Goal: Task Accomplishment & Management: Manage account settings

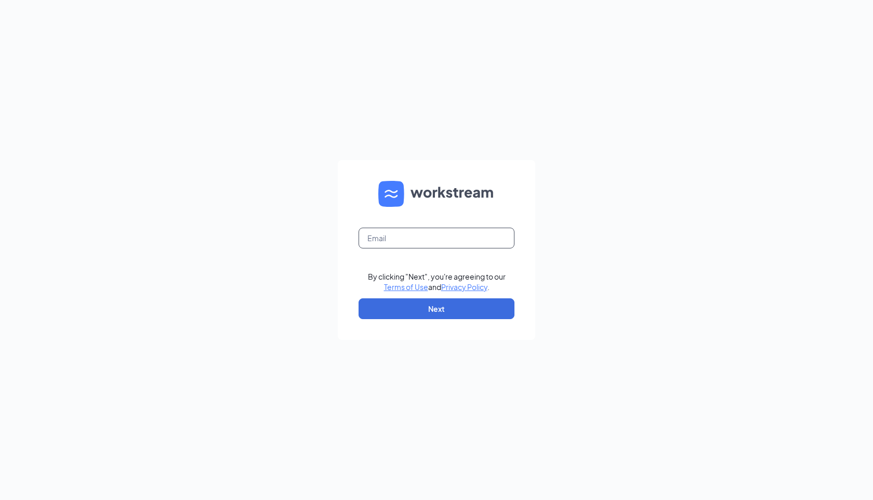
click at [470, 244] on input "text" at bounding box center [436, 238] width 156 height 21
type input "kennedigreene21@gmail.com"
click at [459, 307] on button "Next" at bounding box center [436, 308] width 156 height 21
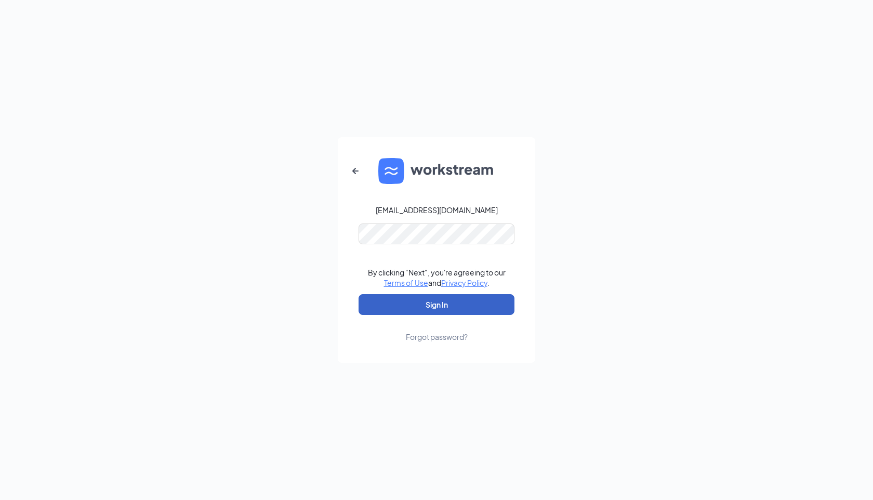
click at [415, 303] on button "Sign In" at bounding box center [436, 304] width 156 height 21
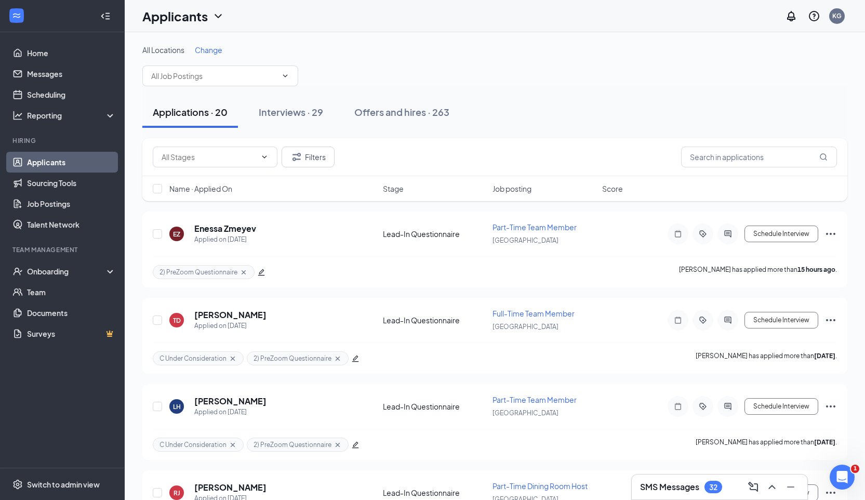
click at [676, 486] on h3 "SMS Messages" at bounding box center [669, 486] width 59 height 11
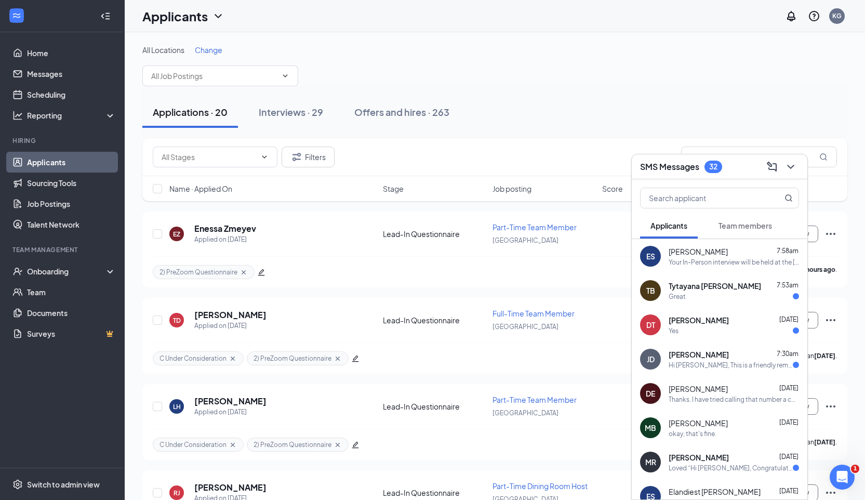
click at [733, 173] on div "SMS Messages 32" at bounding box center [719, 166] width 159 height 16
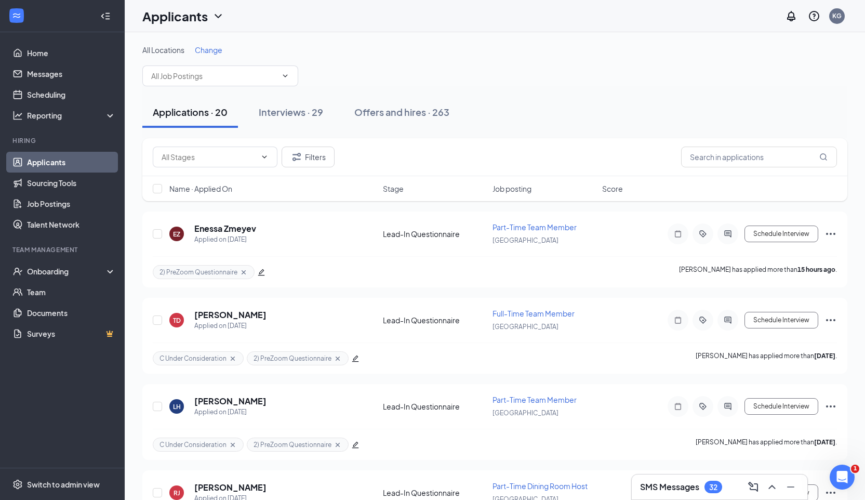
click at [651, 479] on div "SMS Messages 32" at bounding box center [719, 486] width 159 height 17
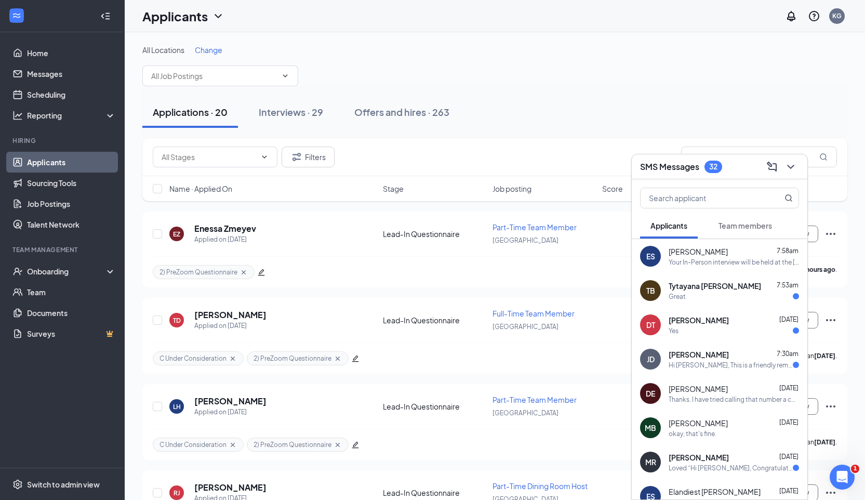
click at [744, 167] on div "SMS Messages 32" at bounding box center [719, 166] width 159 height 16
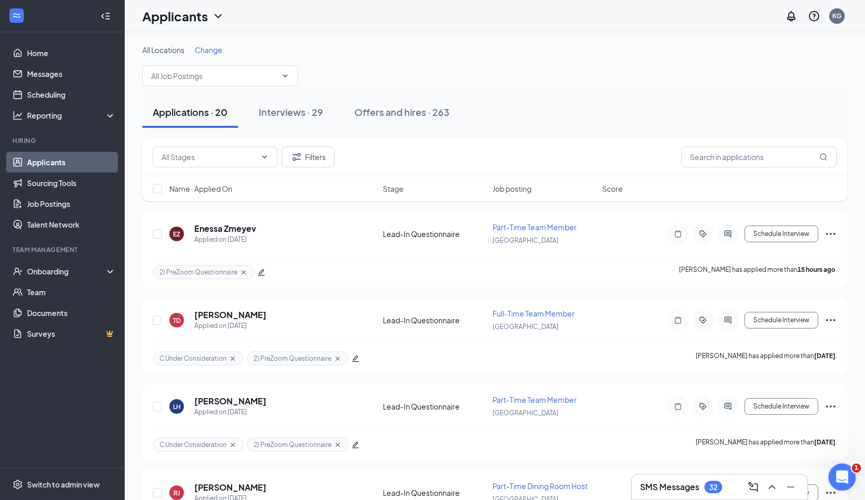
click at [838, 468] on icon "Open Intercom Messenger" at bounding box center [840, 475] width 17 height 17
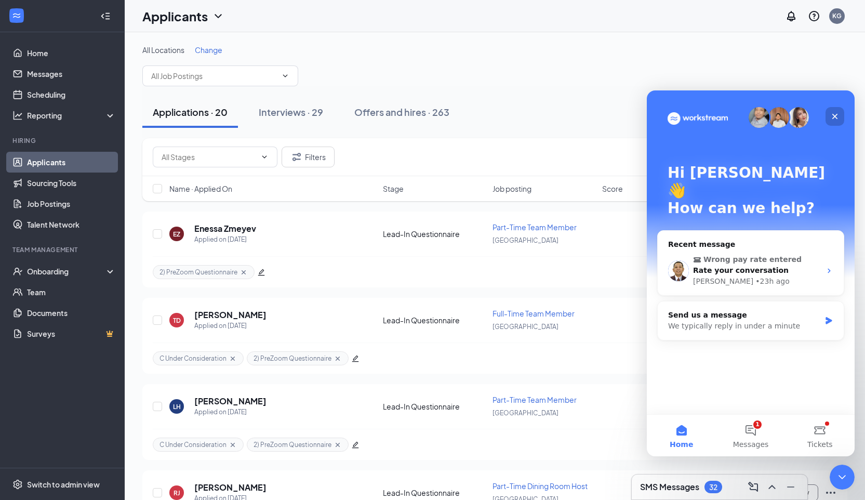
click at [836, 117] on icon "Close" at bounding box center [835, 117] width 6 height 6
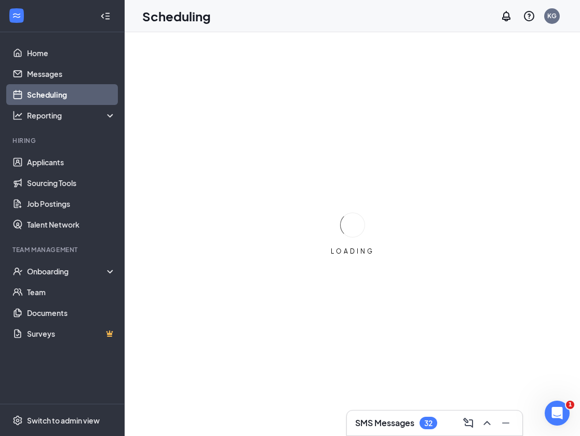
click at [396, 420] on h3 "SMS Messages" at bounding box center [384, 422] width 59 height 11
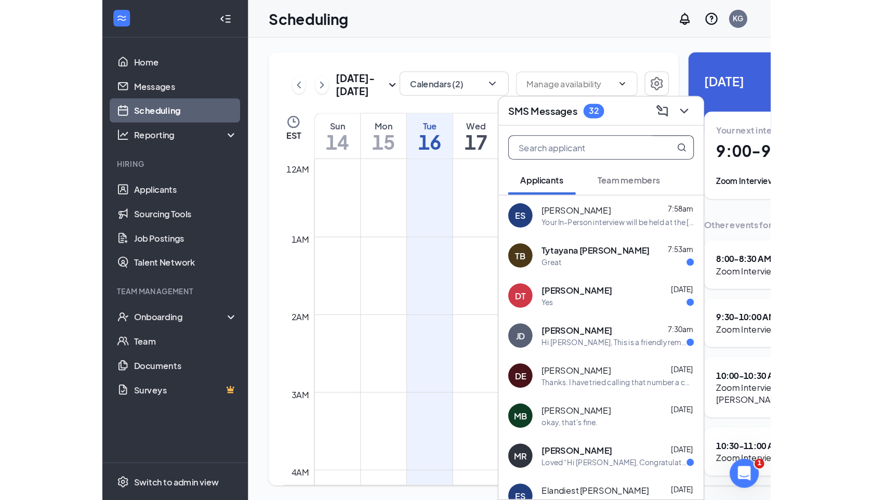
scroll to position [511, 0]
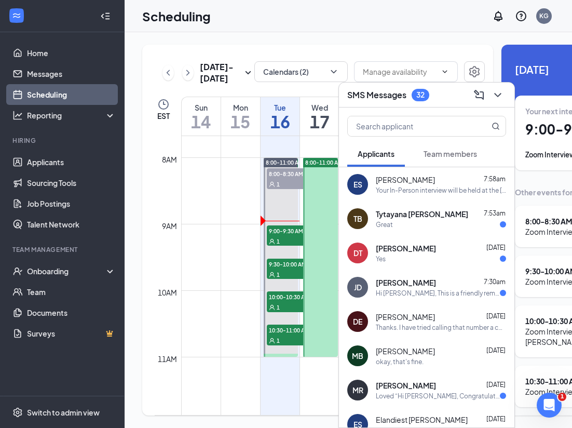
click at [450, 100] on div "SMS Messages 32" at bounding box center [427, 95] width 159 height 16
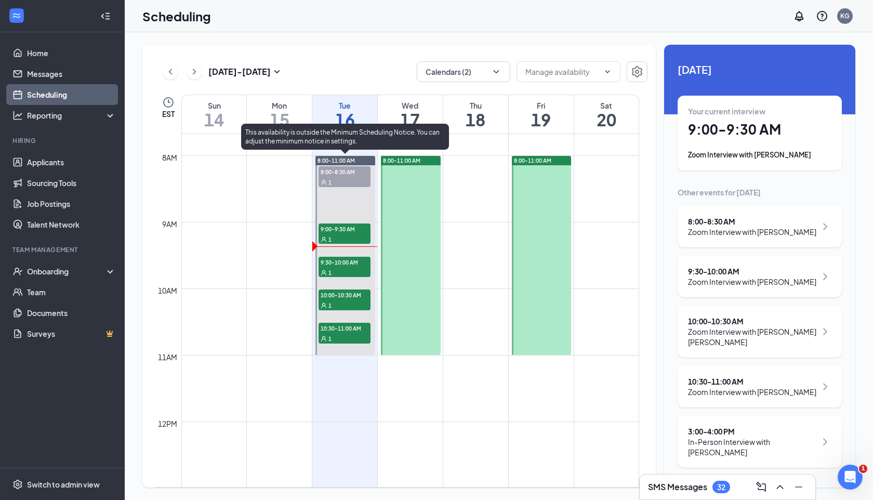
click at [343, 259] on span "9:30-10:00 AM" at bounding box center [344, 262] width 52 height 10
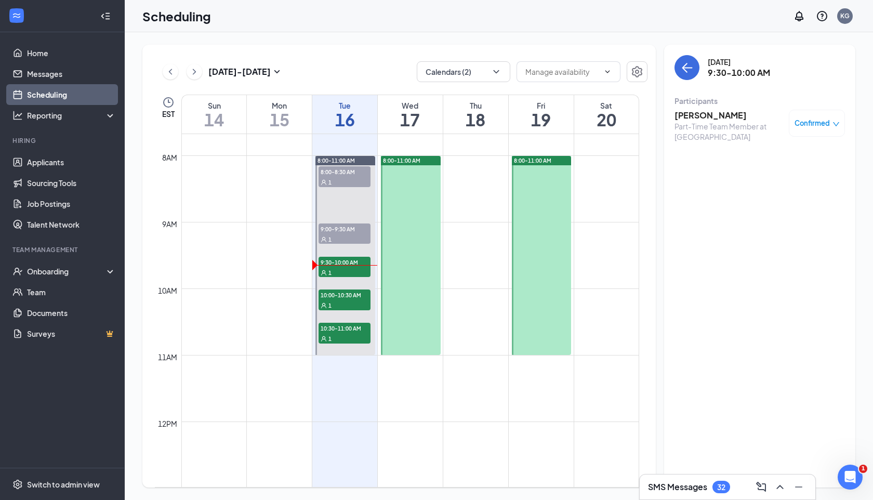
click at [580, 113] on h3 "[PERSON_NAME]" at bounding box center [728, 115] width 109 height 11
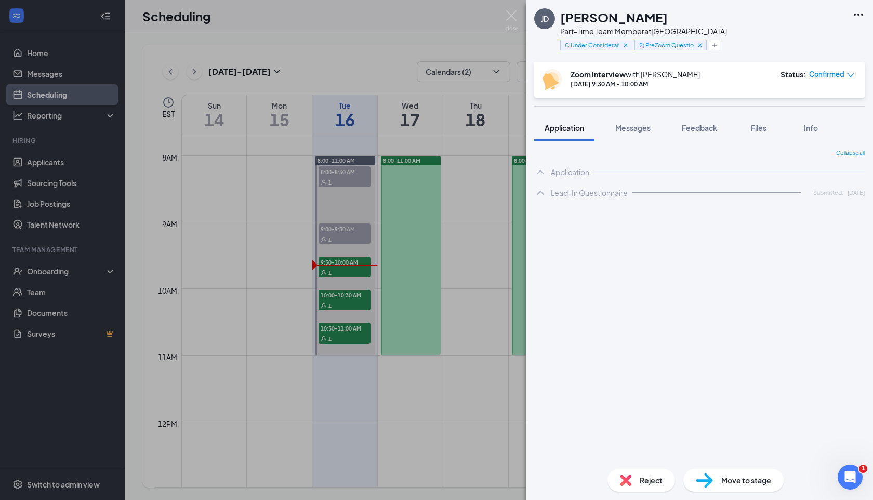
click at [580, 435] on img at bounding box center [704, 480] width 17 height 15
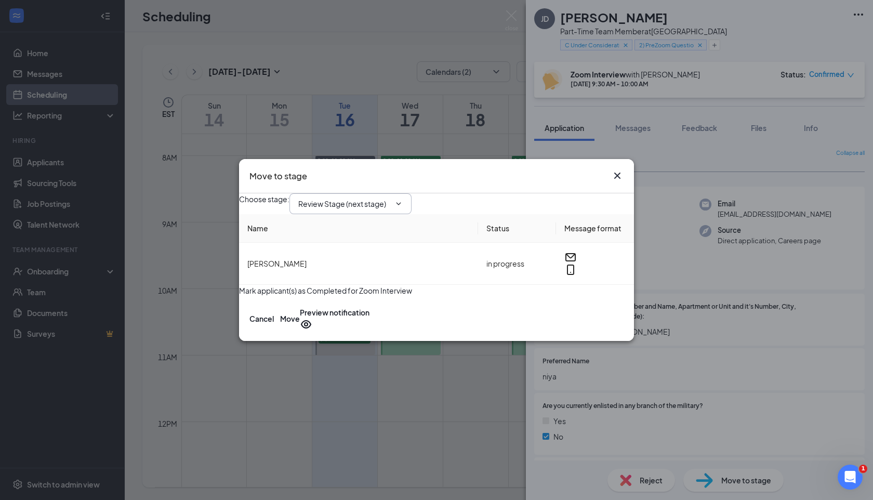
click at [380, 198] on input "Review Stage (next stage)" at bounding box center [344, 203] width 92 height 11
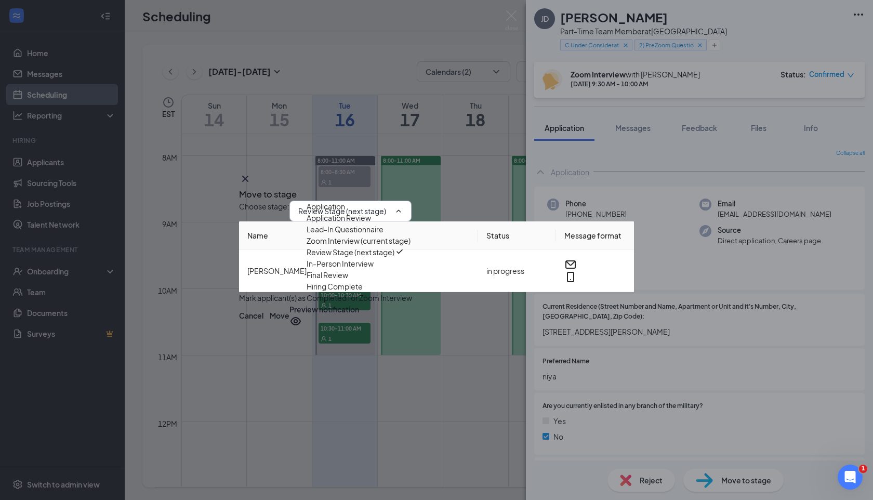
scroll to position [35, 0]
click at [369, 266] on div "In-Person Interview" at bounding box center [369, 263] width 126 height 11
type input "In-Person Interview"
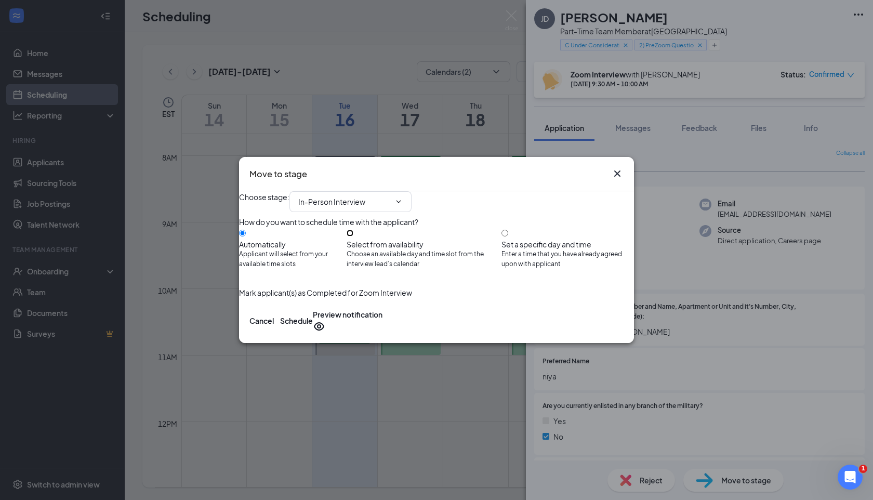
click at [353, 236] on input "Select from availability Choose an available day and time slot from the intervi…" at bounding box center [349, 233] width 7 height 7
radio input "true"
radio input "false"
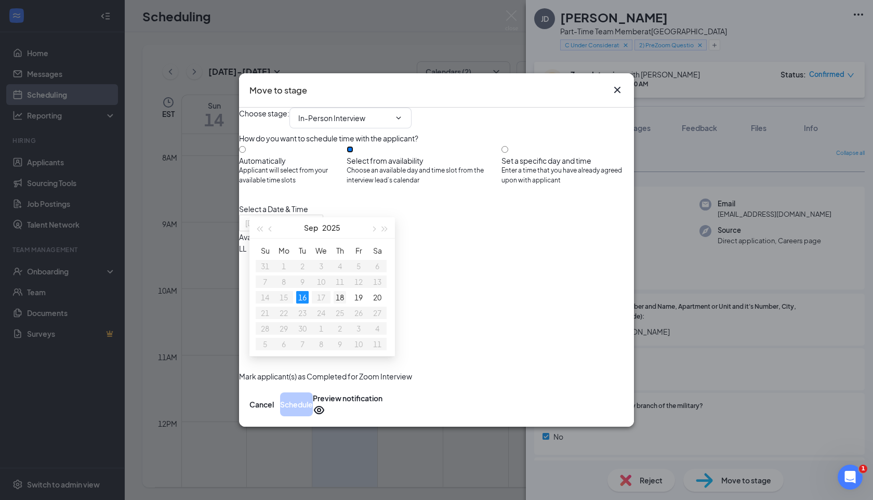
click at [336, 297] on div "18" at bounding box center [339, 297] width 12 height 12
click at [359, 298] on div "19" at bounding box center [358, 297] width 12 height 12
click at [374, 296] on div "20" at bounding box center [377, 297] width 12 height 12
type input "Sep 18, 2025"
click at [343, 295] on div "18" at bounding box center [339, 297] width 12 height 12
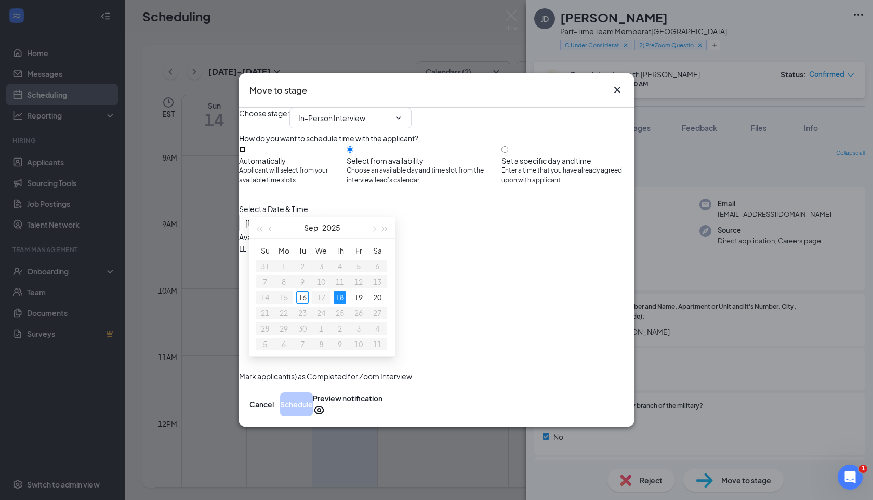
click at [246, 147] on input "Automatically Applicant will select from your available time slots" at bounding box center [242, 149] width 7 height 7
radio input "true"
radio input "false"
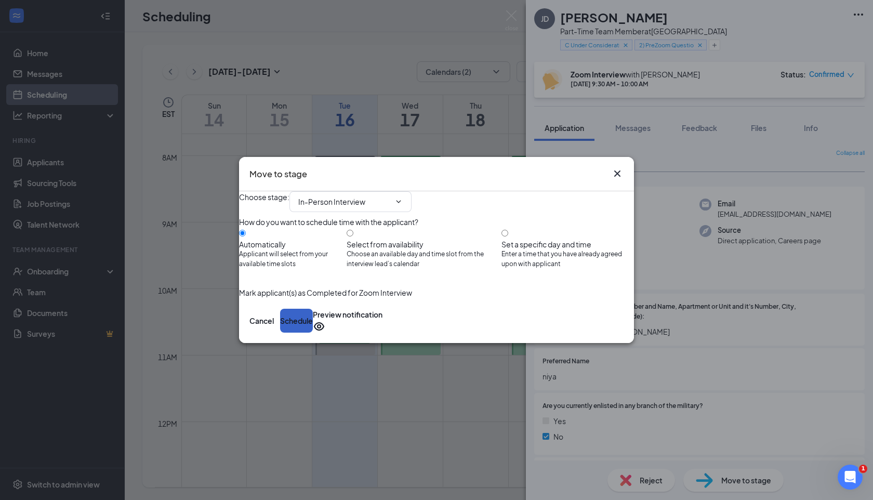
click at [313, 332] on button "Schedule" at bounding box center [296, 321] width 33 height 24
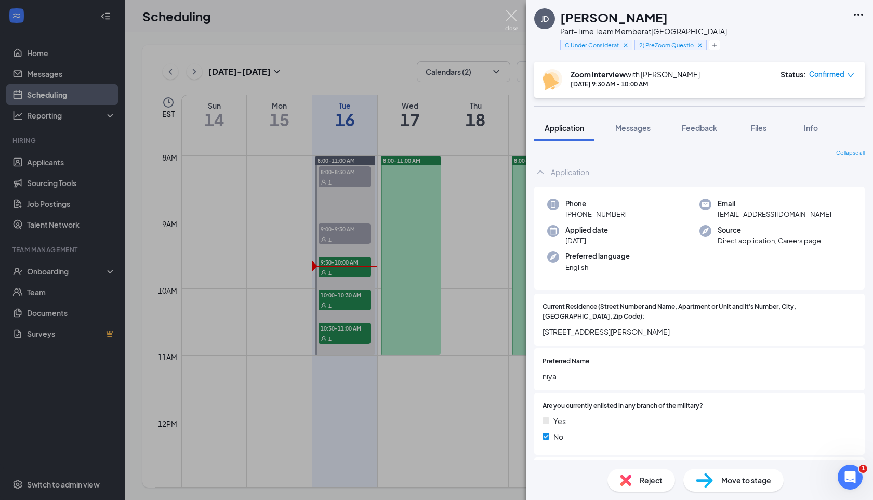
click at [509, 15] on img at bounding box center [511, 20] width 13 height 20
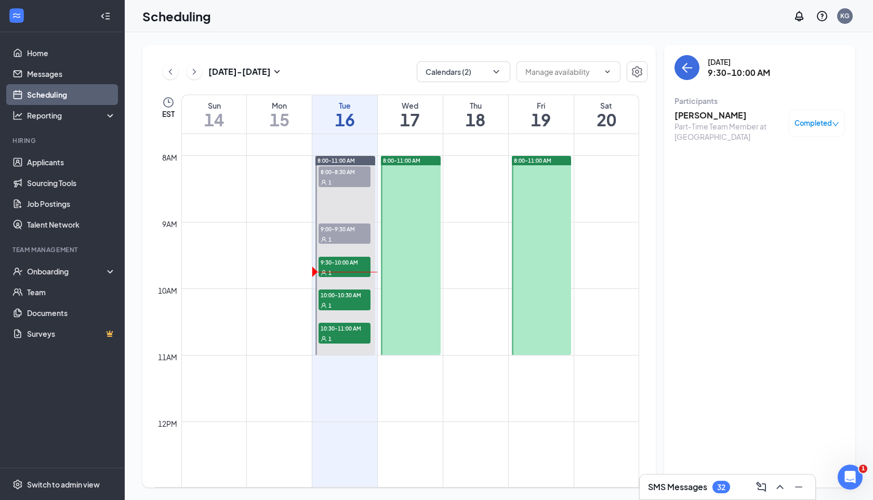
click at [580, 435] on div "SMS Messages 32" at bounding box center [689, 486] width 82 height 12
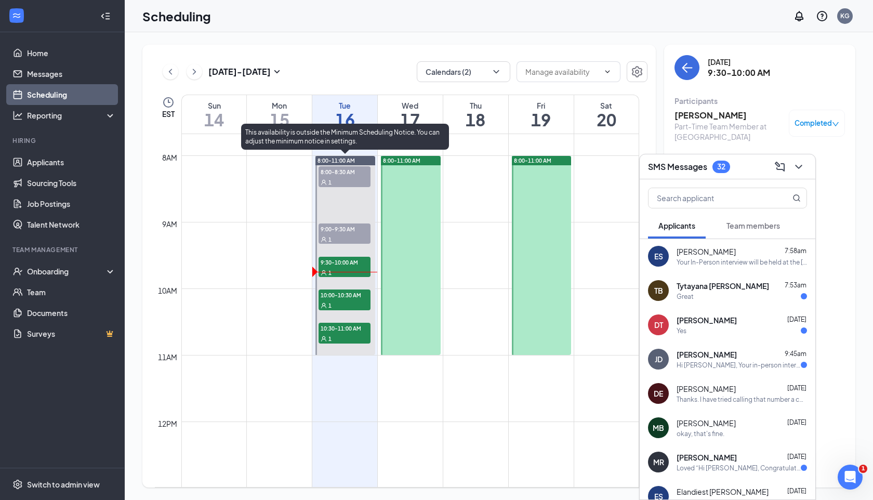
click at [352, 299] on span "10:00-10:30 AM" at bounding box center [344, 294] width 52 height 10
click at [346, 295] on span "10:00-10:30 AM" at bounding box center [344, 294] width 52 height 10
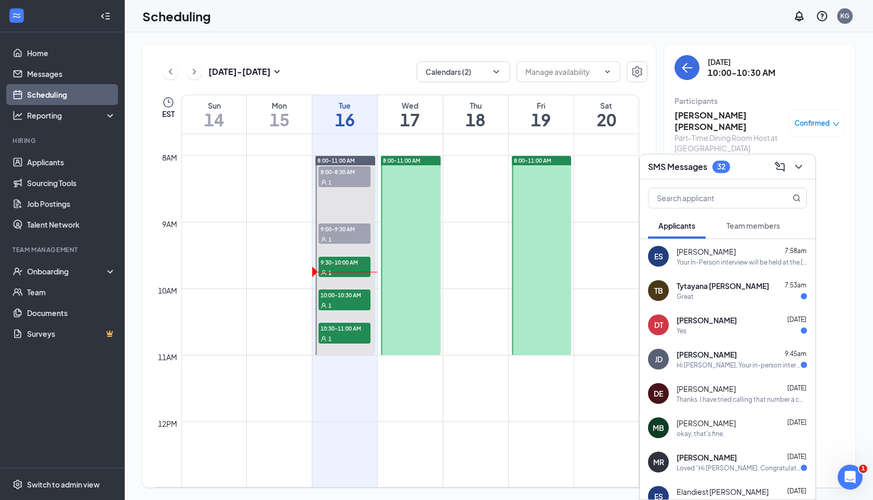
click at [580, 166] on div "SMS Messages 32" at bounding box center [727, 166] width 159 height 16
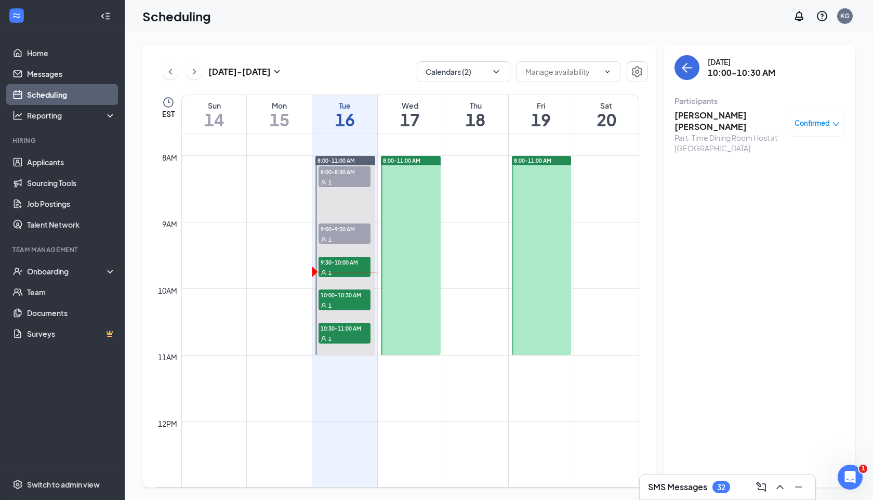
click at [580, 118] on h3 "[PERSON_NAME] [PERSON_NAME]" at bounding box center [728, 121] width 109 height 23
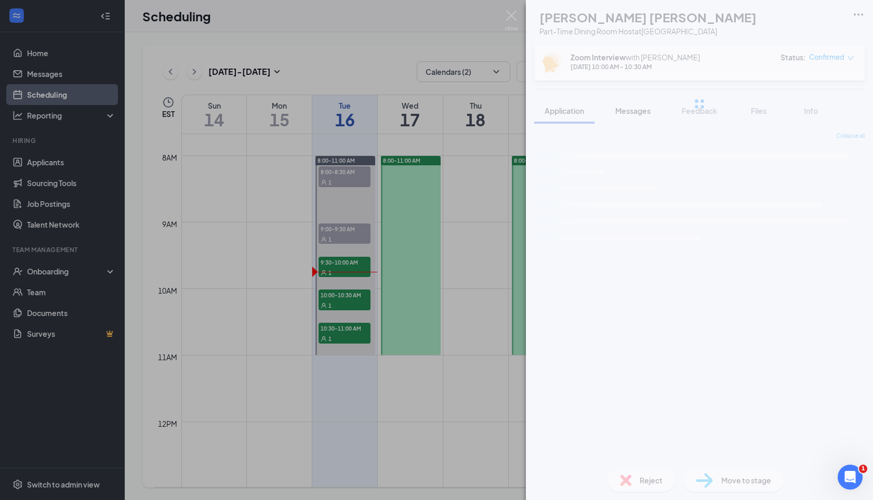
click at [580, 124] on button "Messages" at bounding box center [633, 111] width 56 height 26
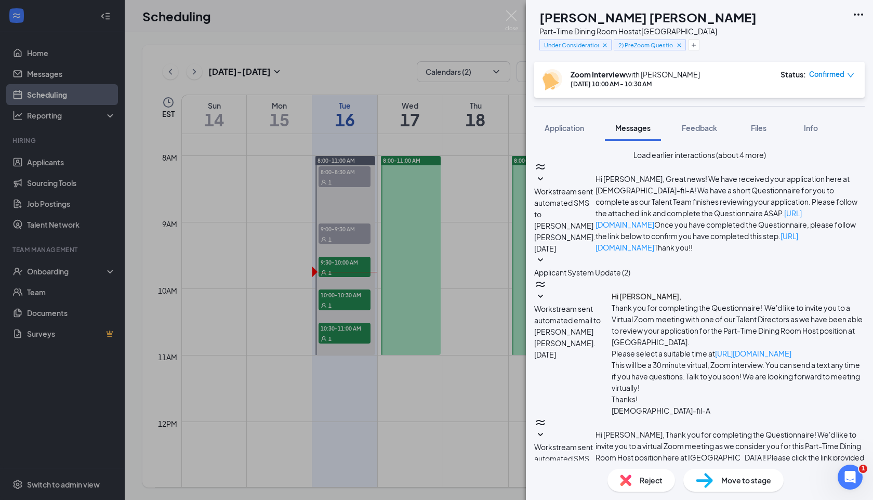
scroll to position [231, 0]
type textarea "Hey [PERSON_NAME]! I am available a few minutes early if you would like to begi…"
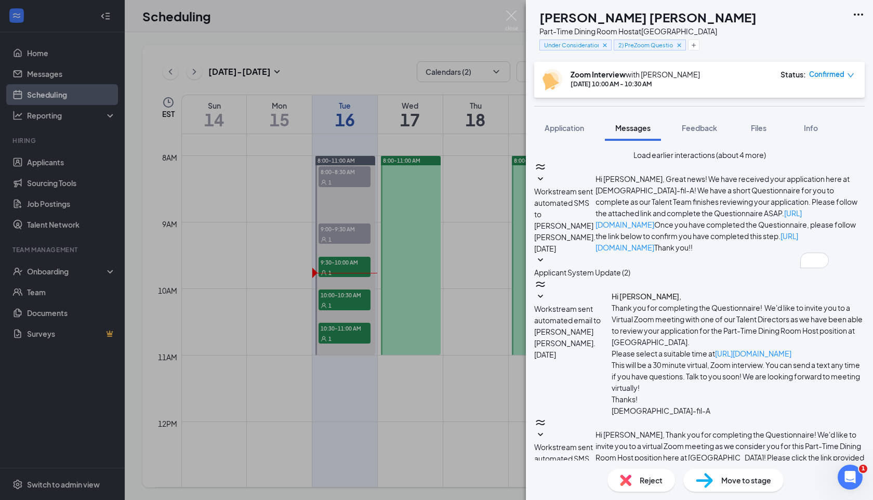
scroll to position [309, 0]
click at [301, 318] on div "CA Cadena Amaker Part-Time Dining Room Host at Boiling Springs Under Considerat…" at bounding box center [436, 250] width 873 height 500
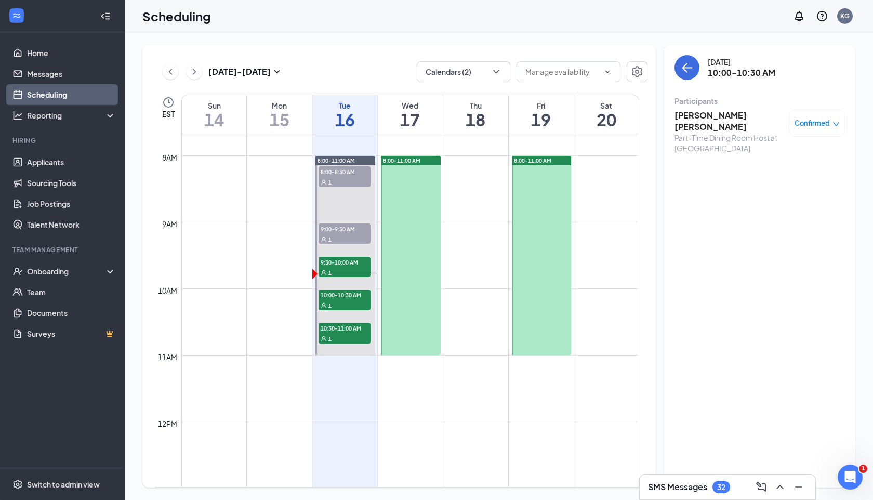
click at [55, 98] on link "Scheduling" at bounding box center [71, 94] width 89 height 21
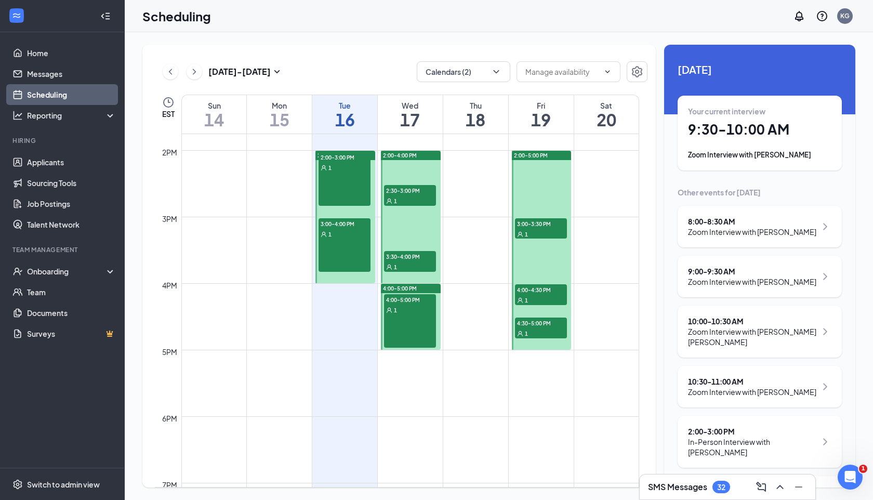
scroll to position [914, 0]
click at [349, 193] on div "2:00-3:00 PM 1" at bounding box center [344, 180] width 52 height 54
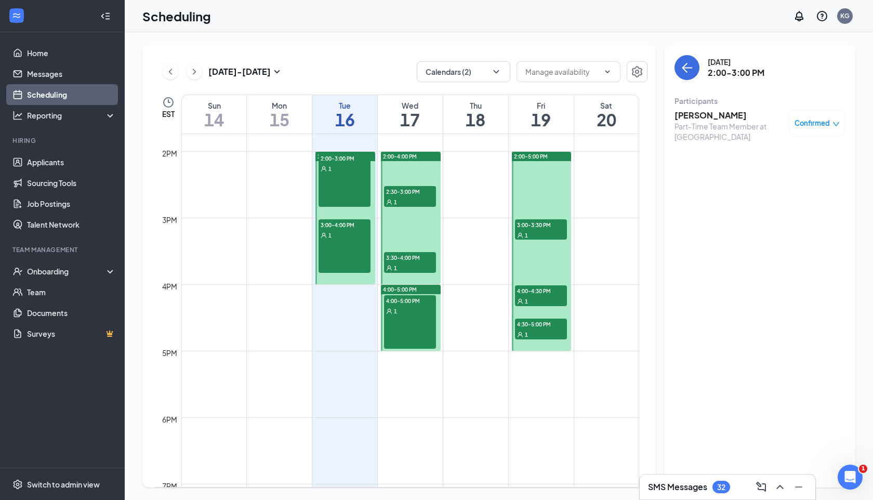
click at [580, 119] on span "Confirmed" at bounding box center [811, 123] width 35 height 10
click at [580, 160] on span "Request Reschedule" at bounding box center [776, 165] width 71 height 11
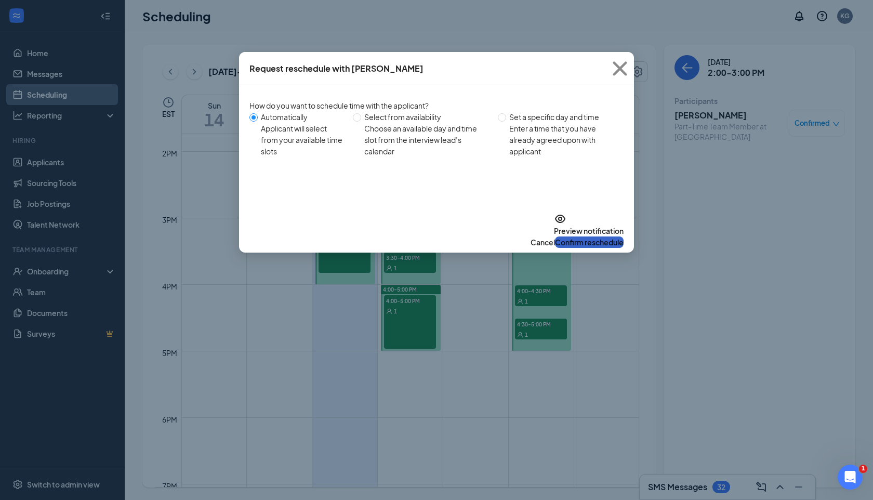
click at [580, 236] on button "Confirm reschedule" at bounding box center [589, 241] width 69 height 11
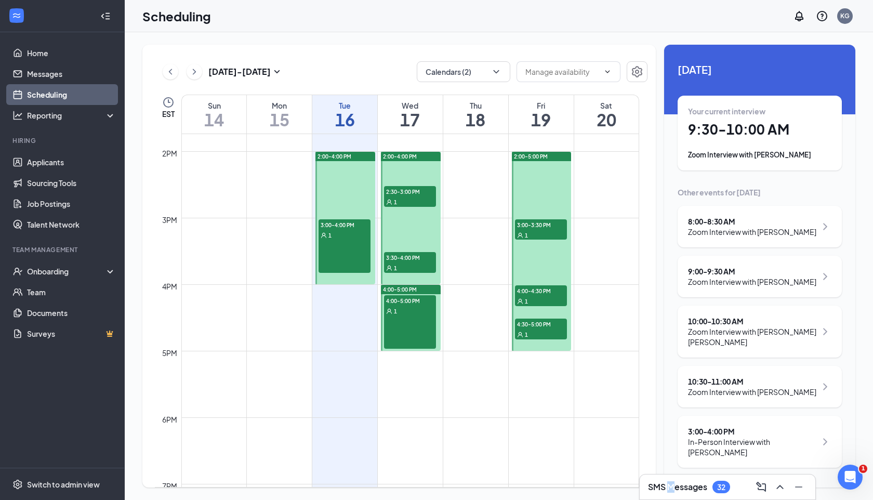
click at [580, 435] on h3 "SMS Messages" at bounding box center [677, 486] width 59 height 11
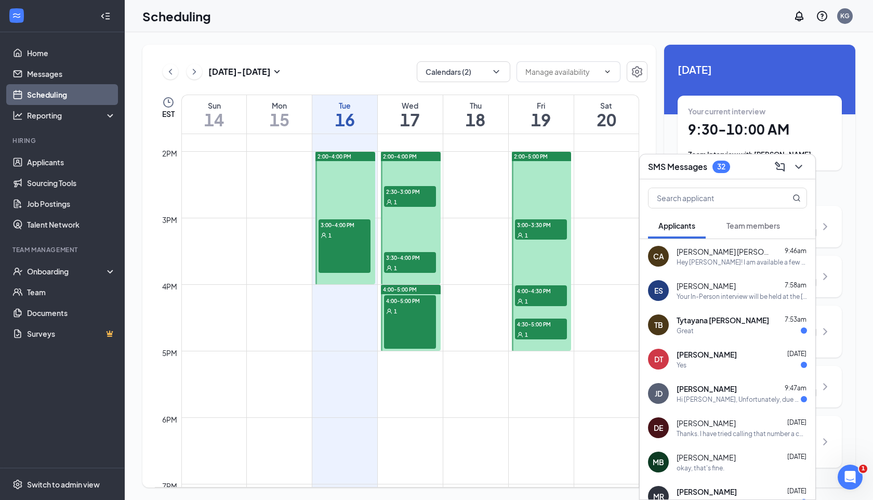
click at [580, 165] on div "SMS Messages 32" at bounding box center [727, 166] width 159 height 16
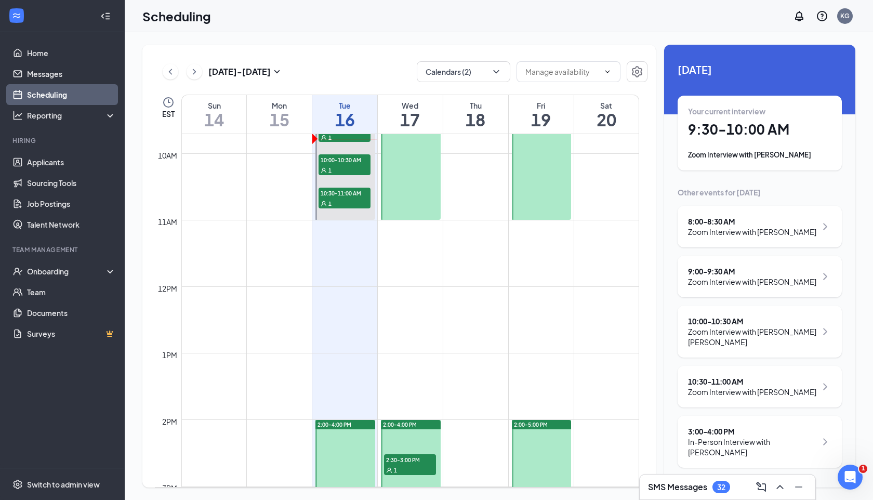
scroll to position [199, 0]
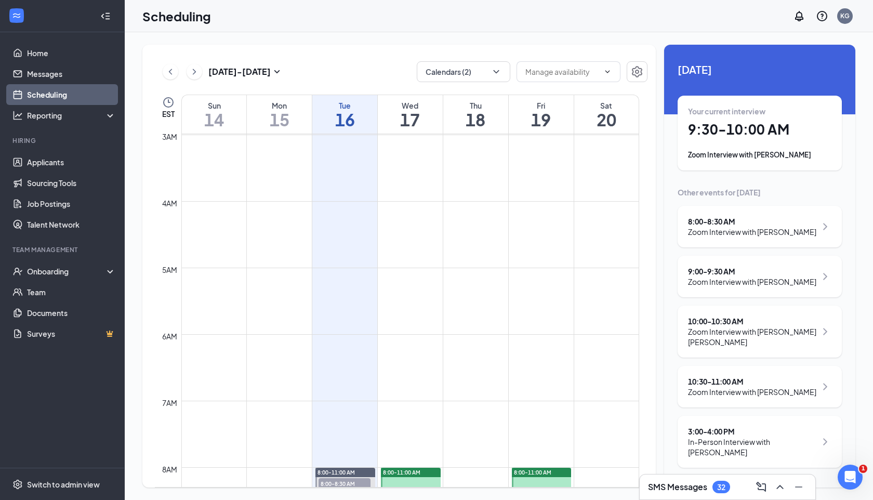
click at [580, 435] on h3 "SMS Messages" at bounding box center [677, 486] width 59 height 11
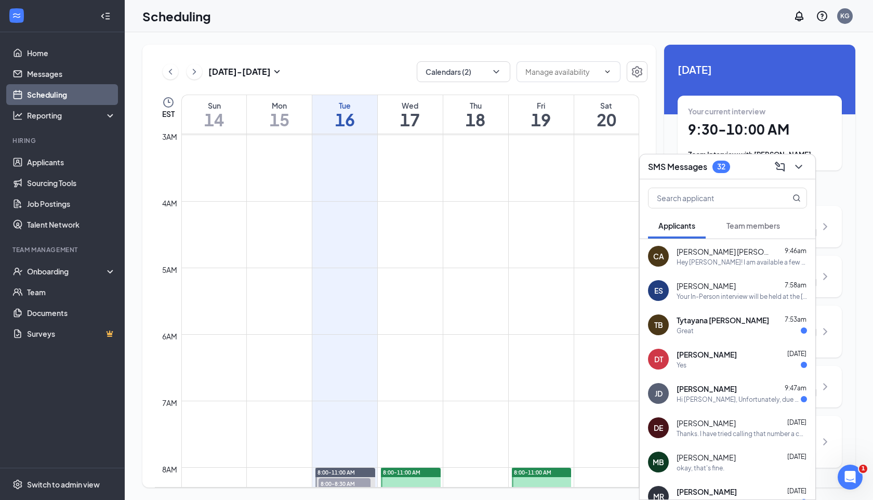
click at [580, 248] on div "Cadena Amaker 9:46am" at bounding box center [741, 251] width 130 height 10
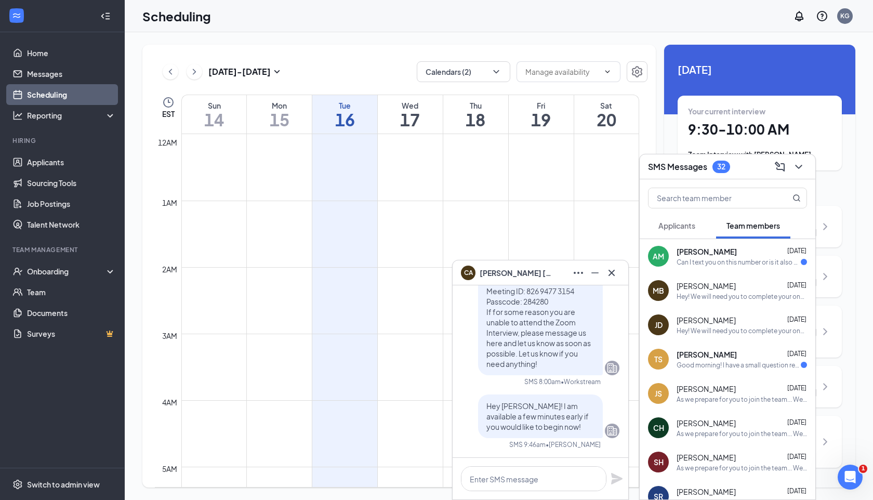
scroll to position [511, 0]
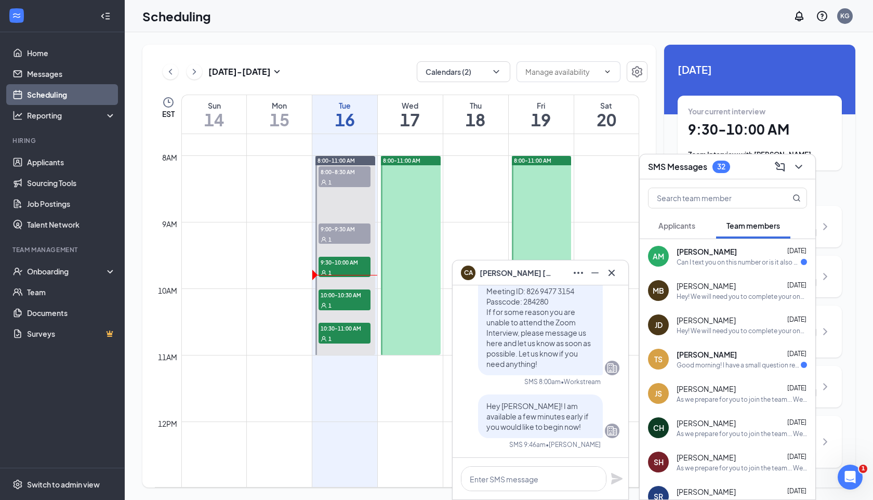
click at [554, 276] on div "CA [PERSON_NAME] [PERSON_NAME]" at bounding box center [540, 272] width 159 height 17
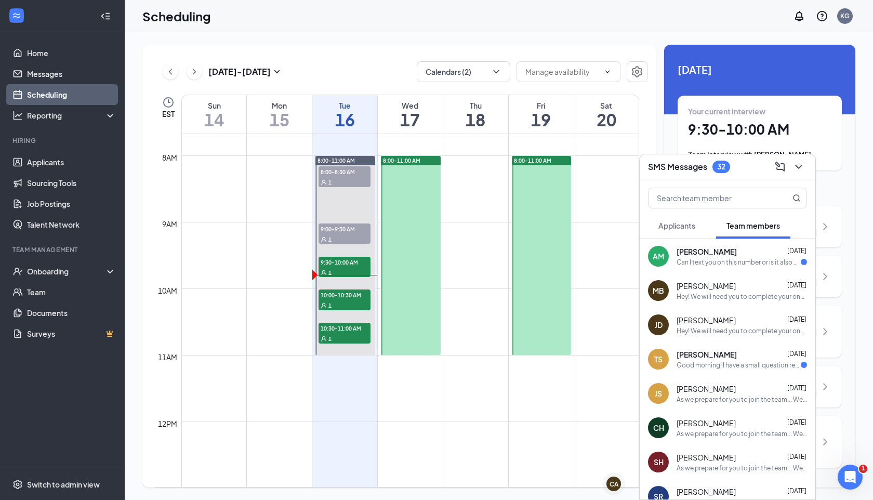
click at [554, 272] on div at bounding box center [542, 255] width 60 height 199
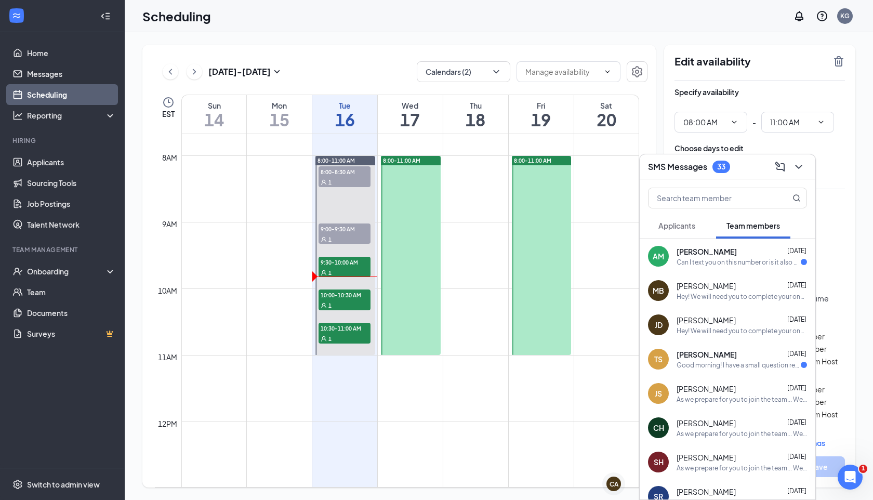
click at [694, 228] on span "Applicants" at bounding box center [676, 225] width 37 height 9
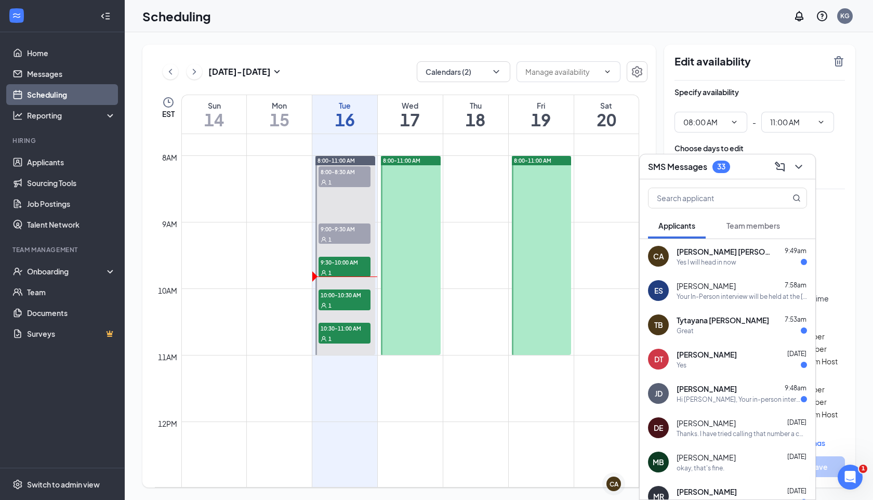
click at [731, 262] on div "Yes I will head in now" at bounding box center [706, 262] width 60 height 9
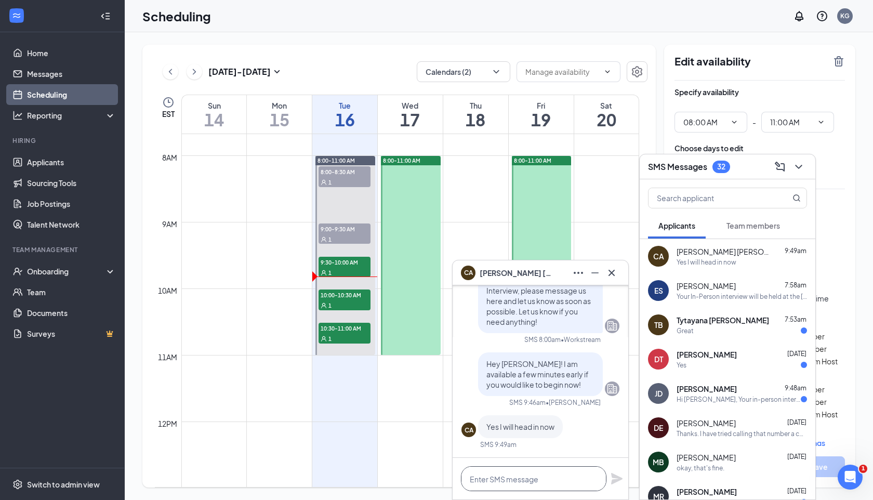
click at [522, 479] on textarea at bounding box center [533, 478] width 145 height 25
click at [502, 477] on textarea "To enrich screen reader interactions, please activate Accessibility in Grammarl…" at bounding box center [533, 478] width 145 height 25
type textarea "Sounds good!"
click at [617, 479] on icon "Plane" at bounding box center [616, 478] width 11 height 11
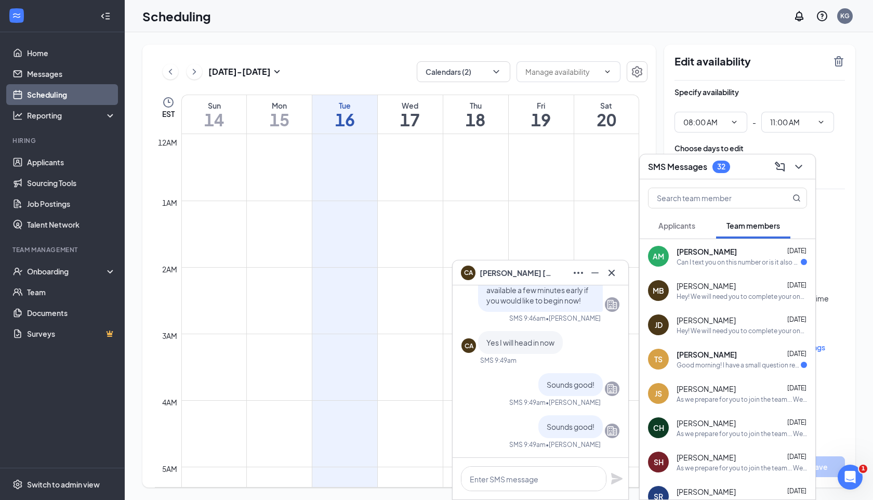
scroll to position [511, 0]
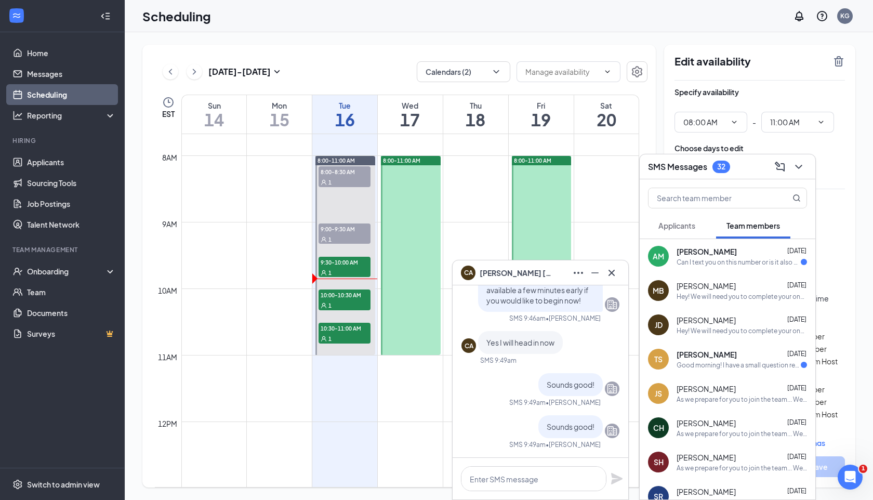
click at [684, 211] on div at bounding box center [727, 195] width 176 height 33
click at [684, 217] on button "Applicants" at bounding box center [677, 225] width 58 height 26
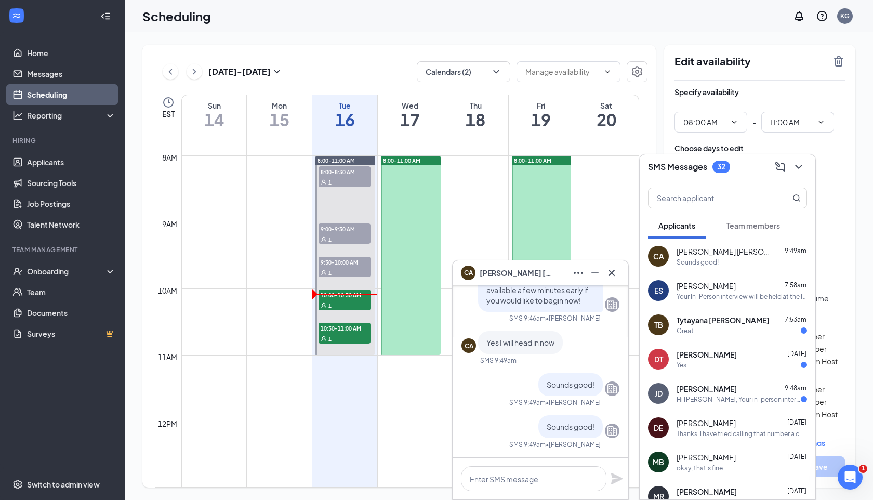
click at [547, 272] on div "CA [PERSON_NAME] [PERSON_NAME]" at bounding box center [540, 272] width 159 height 17
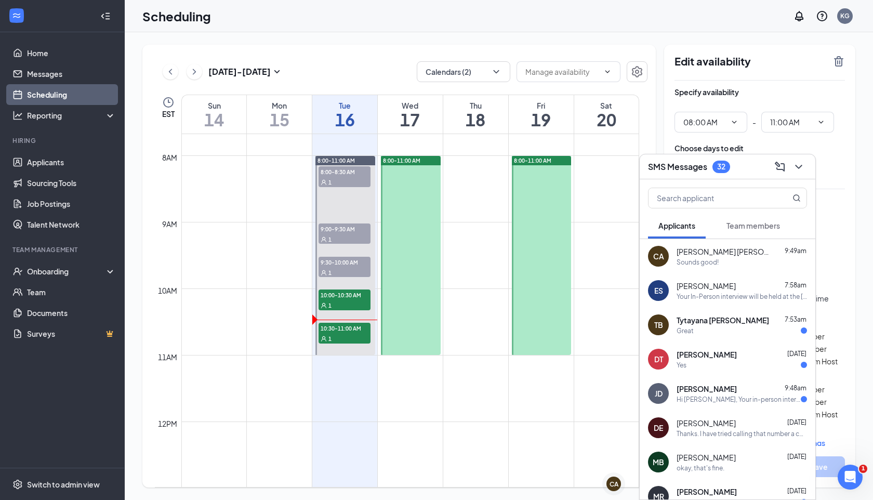
click at [759, 226] on span "Team members" at bounding box center [753, 225] width 54 height 9
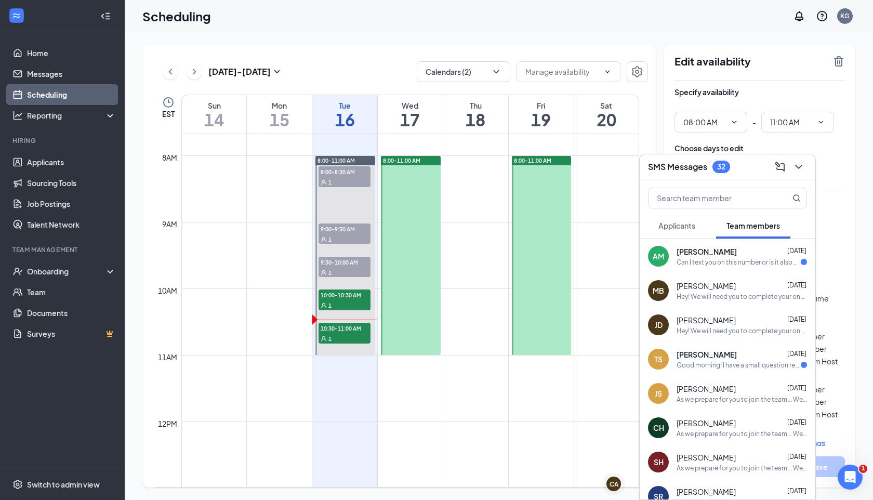
click at [694, 261] on div "Can I text you on this number or is it also not allowed?" at bounding box center [738, 262] width 124 height 9
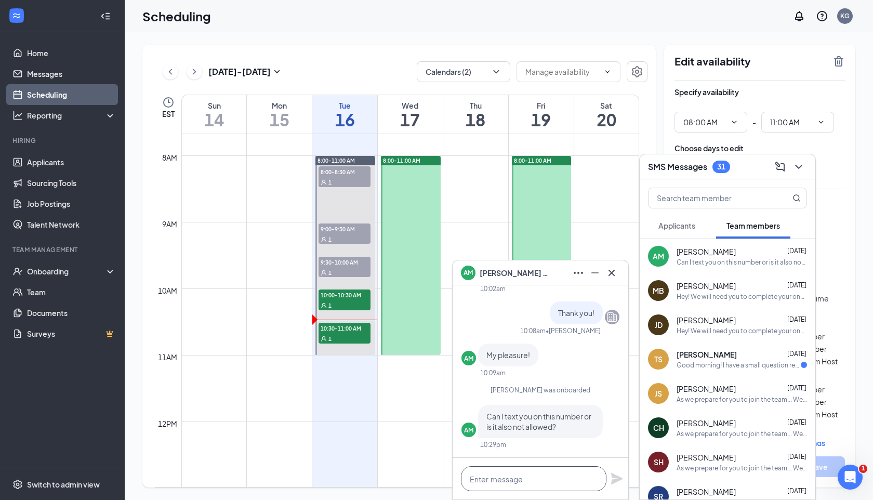
click at [509, 475] on textarea at bounding box center [533, 478] width 145 height 25
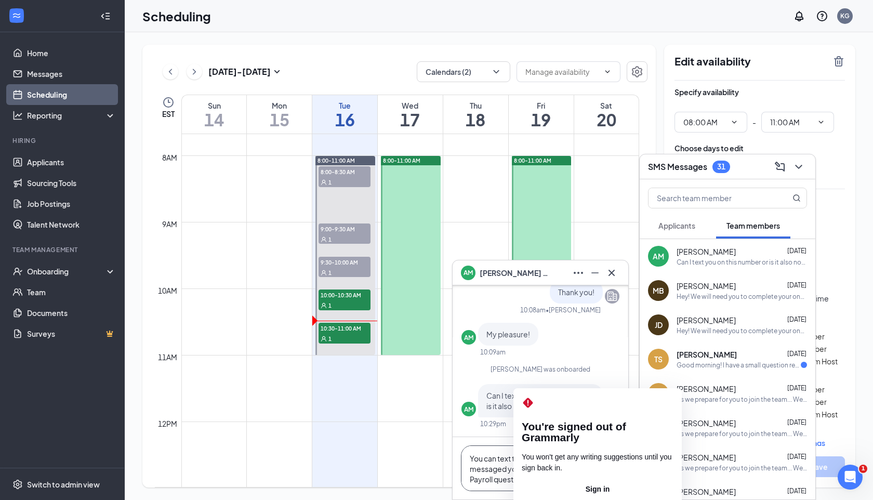
click at [542, 477] on textarea "You can text the talent phone that we messaged you off of for all Talent/ Payro…" at bounding box center [533, 468] width 145 height 46
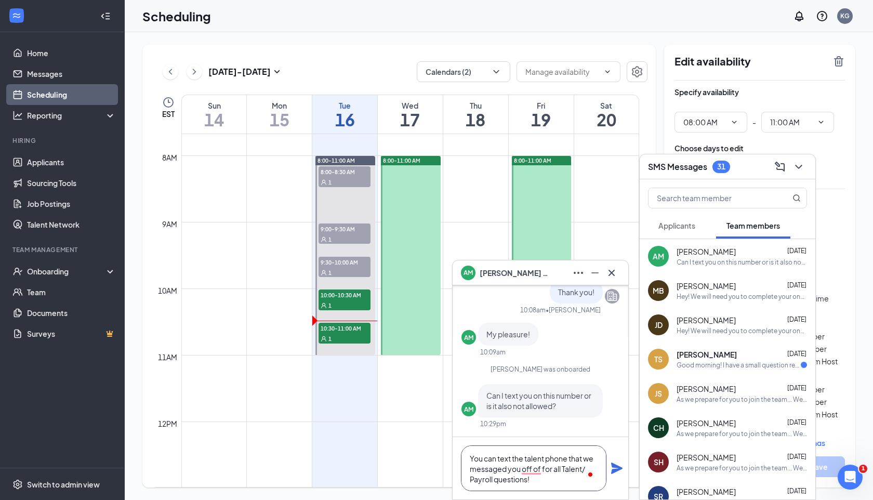
click at [543, 464] on textarea "You can text the talent phone that we messaged you off of for all Talent/ Payro…" at bounding box center [533, 468] width 145 height 46
type textarea "You can text the talent phone that we messaged you off of for all Talent/ Payro…"
click at [616, 467] on icon "Plane" at bounding box center [616, 467] width 11 height 11
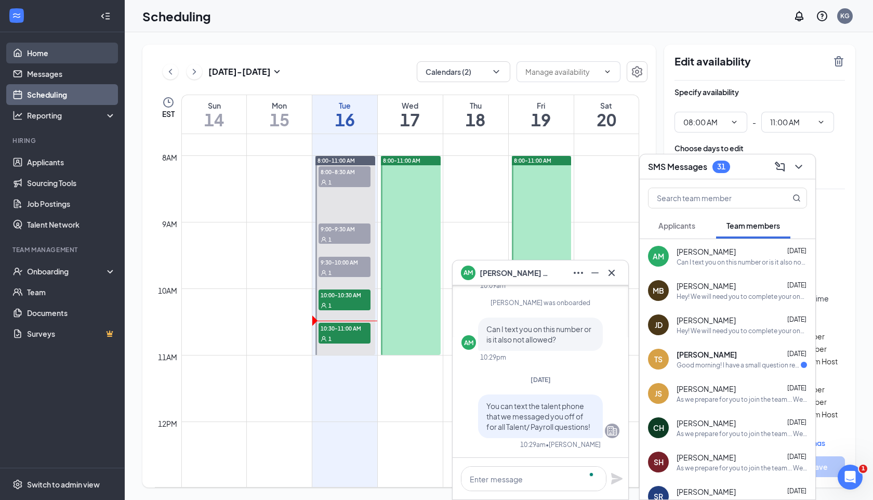
click at [58, 45] on link "Home" at bounding box center [71, 53] width 89 height 21
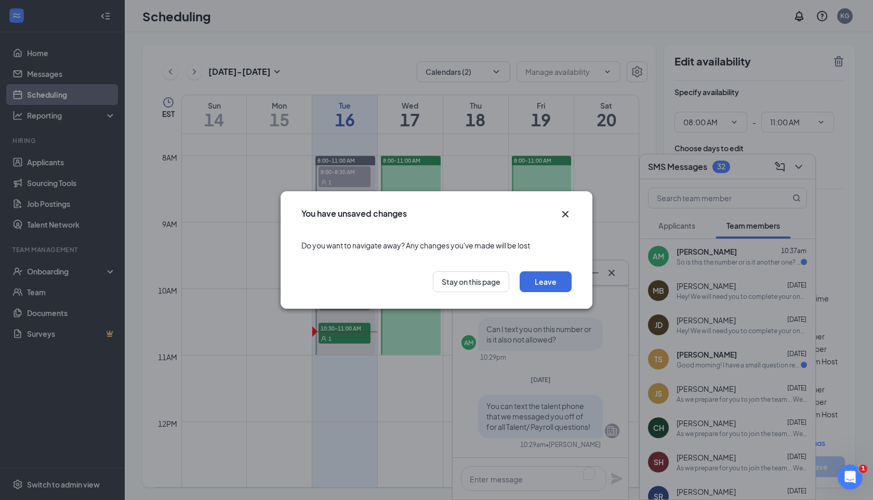
click at [566, 216] on icon "Cross" at bounding box center [565, 214] width 6 height 6
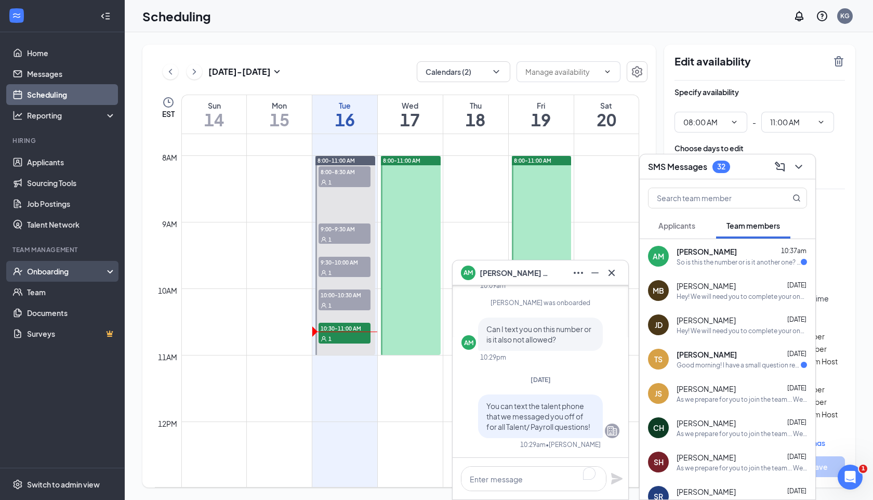
click at [43, 262] on div "Onboarding" at bounding box center [62, 271] width 125 height 21
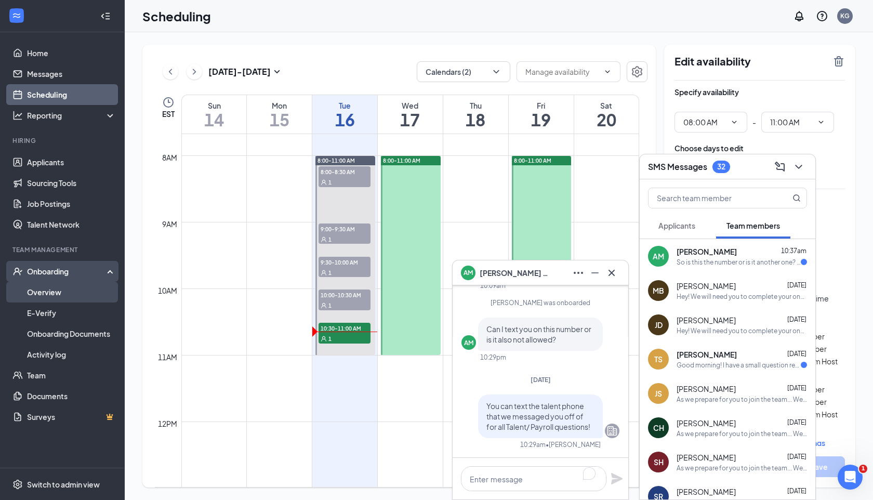
click at [44, 283] on link "Overview" at bounding box center [71, 292] width 89 height 21
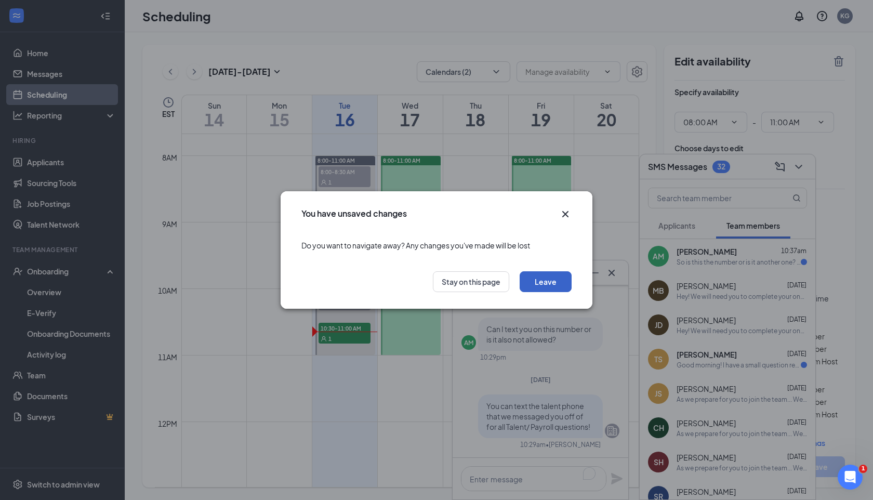
click at [553, 285] on button "Leave" at bounding box center [545, 281] width 52 height 21
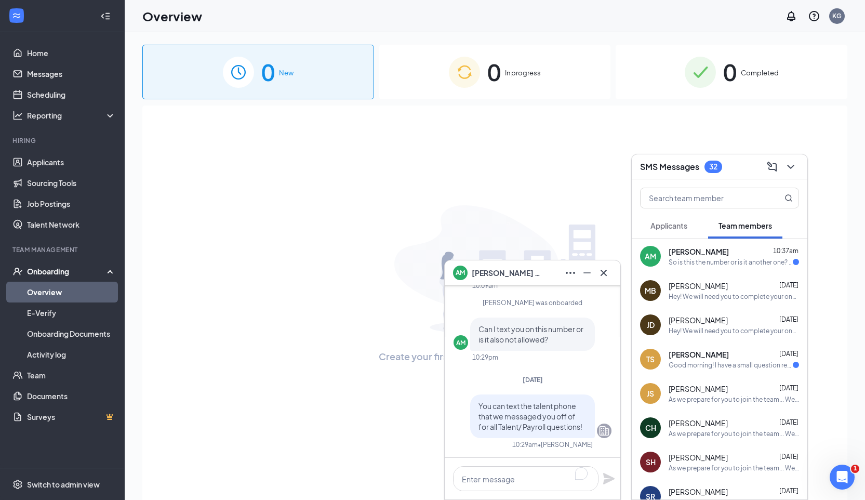
click at [548, 278] on div "AM [PERSON_NAME]" at bounding box center [532, 272] width 159 height 17
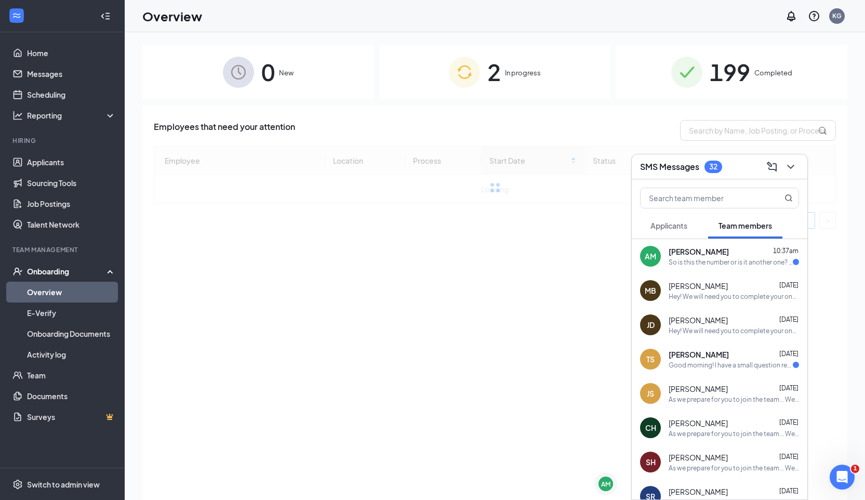
click at [734, 169] on div "SMS Messages 32" at bounding box center [719, 166] width 159 height 16
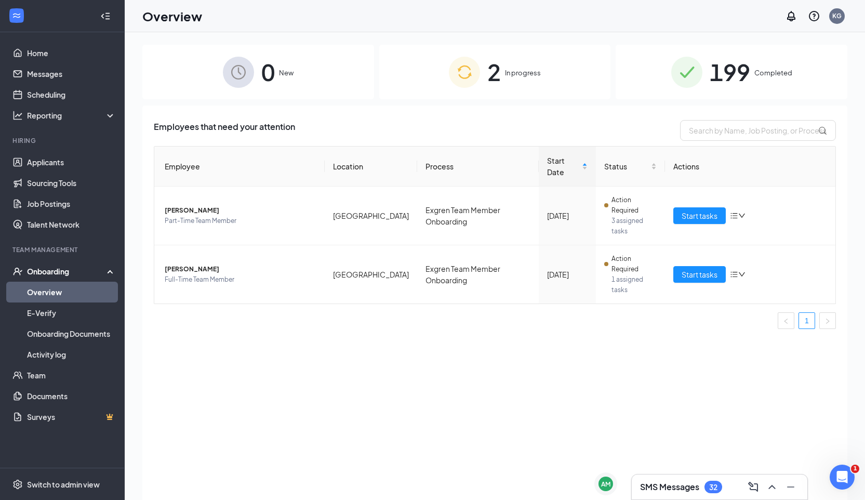
click at [733, 68] on span "199" at bounding box center [730, 72] width 41 height 36
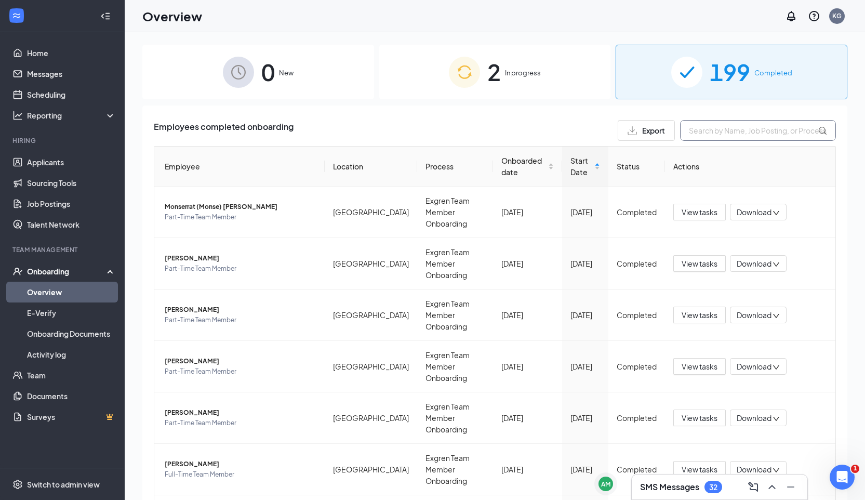
click at [716, 132] on input "text" at bounding box center [758, 130] width 156 height 21
type input "[PERSON_NAME]"
click at [594, 29] on div "Overview KG" at bounding box center [495, 16] width 740 height 32
